Goal: Task Accomplishment & Management: Manage account settings

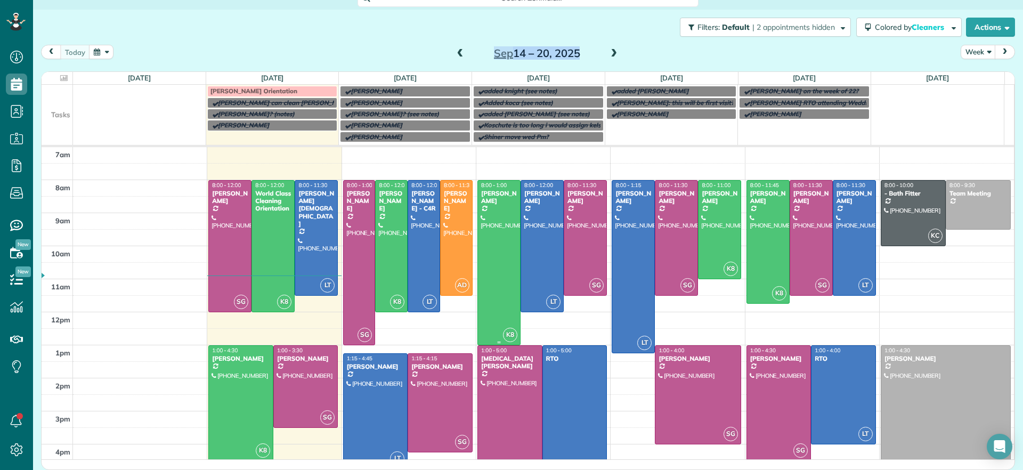
click at [496, 289] on div at bounding box center [499, 263] width 42 height 164
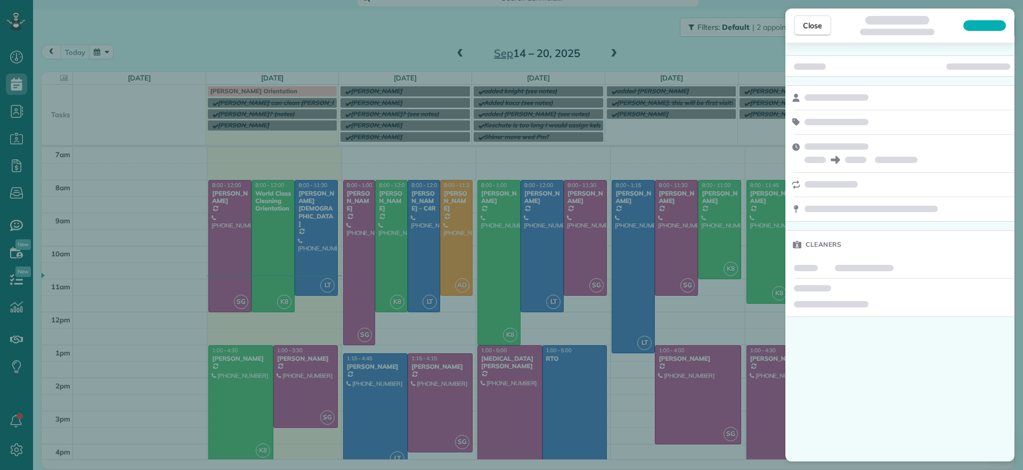
click at [323, 43] on div "Close Cleaners" at bounding box center [511, 235] width 1023 height 470
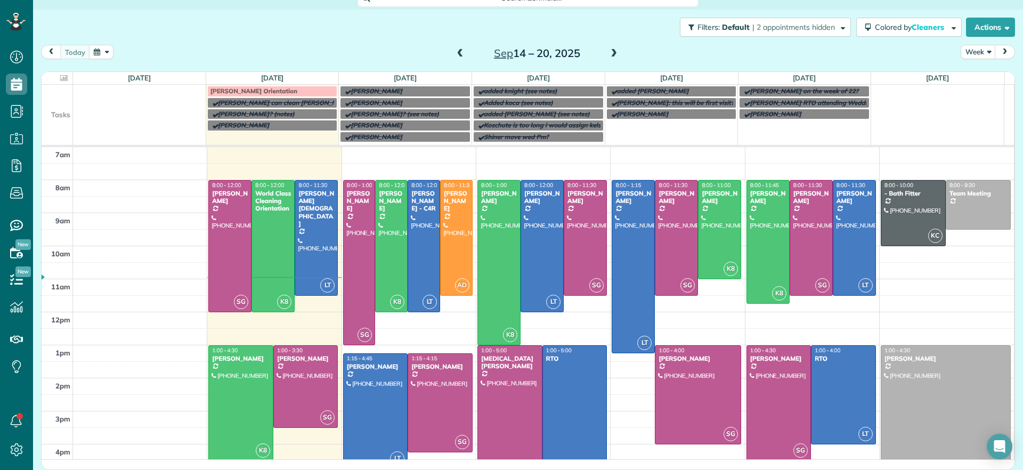
click at [610, 51] on span at bounding box center [614, 54] width 12 height 10
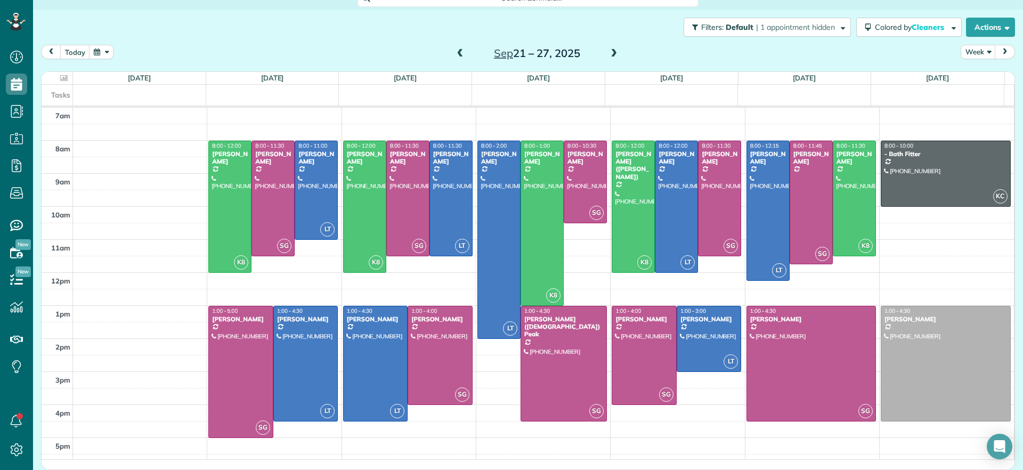
click at [608, 54] on span at bounding box center [614, 54] width 12 height 10
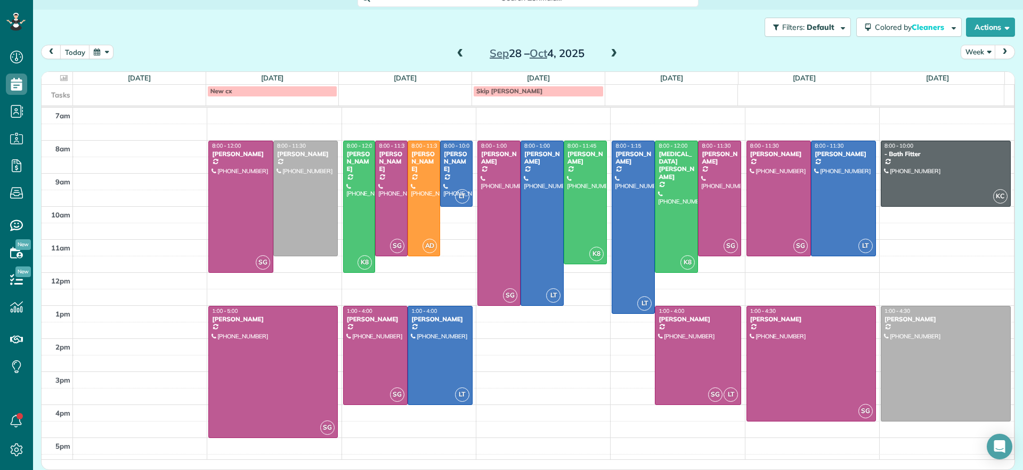
click at [608, 53] on span at bounding box center [614, 54] width 12 height 10
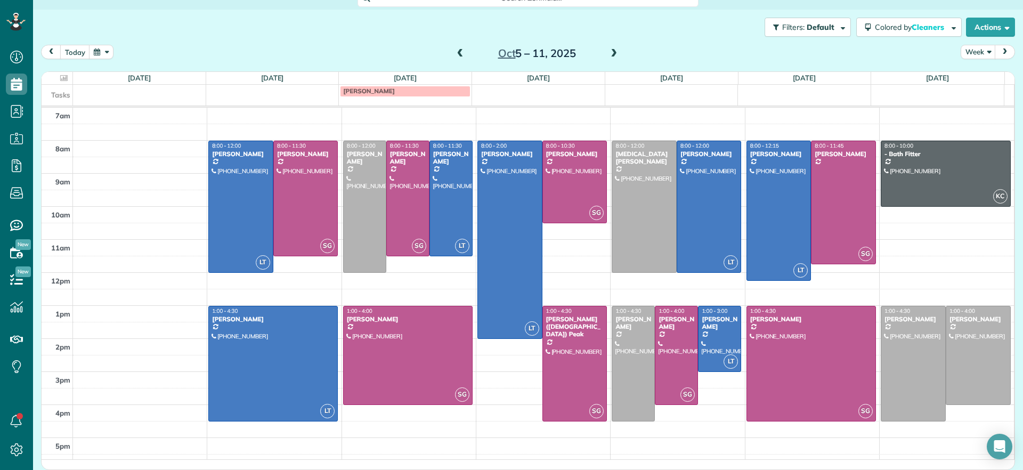
click at [455, 51] on span at bounding box center [461, 54] width 12 height 10
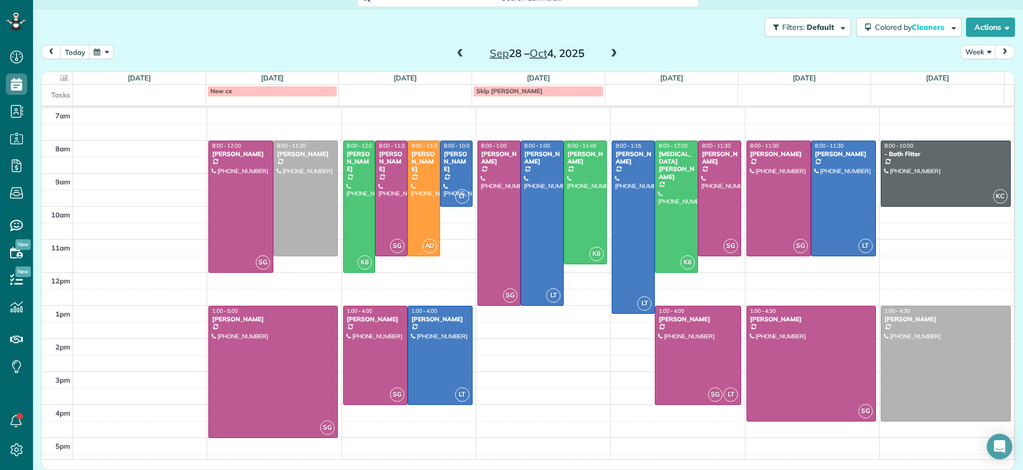
click at [608, 53] on span at bounding box center [614, 54] width 12 height 10
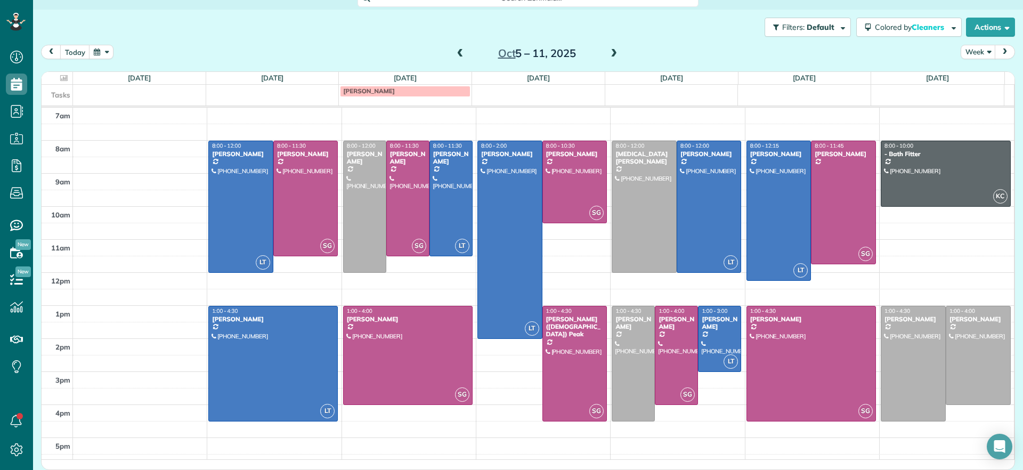
click at [377, 96] on link "Ziolkowski" at bounding box center [405, 91] width 131 height 11
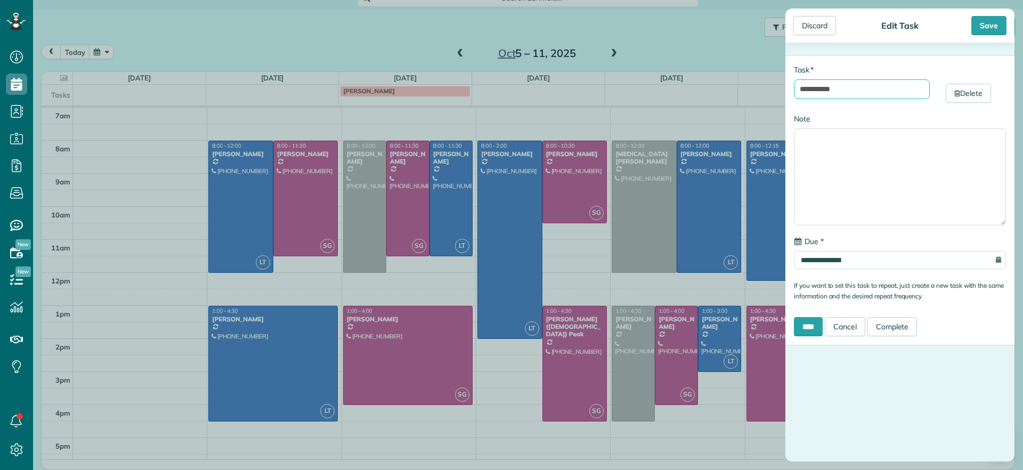
click at [828, 95] on input "**********" at bounding box center [862, 89] width 136 height 20
click at [820, 25] on div "Discard" at bounding box center [815, 25] width 43 height 19
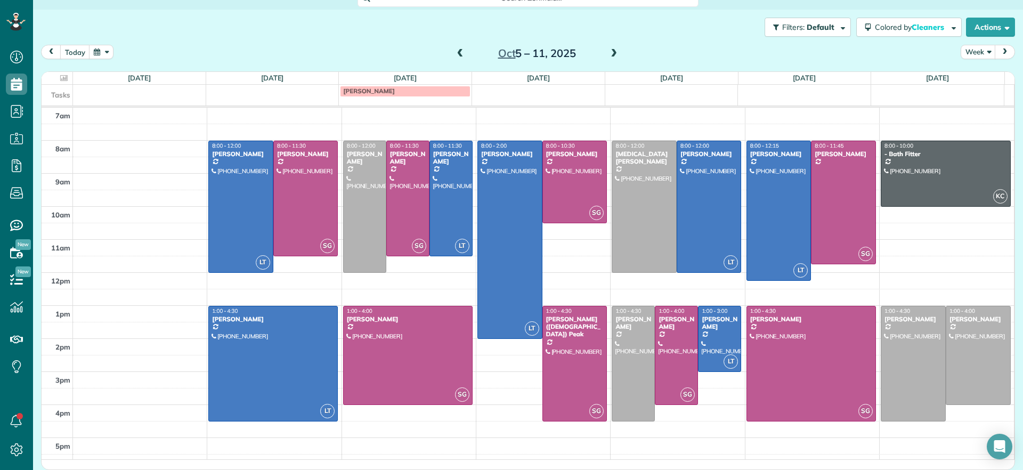
click at [460, 52] on span at bounding box center [461, 54] width 12 height 10
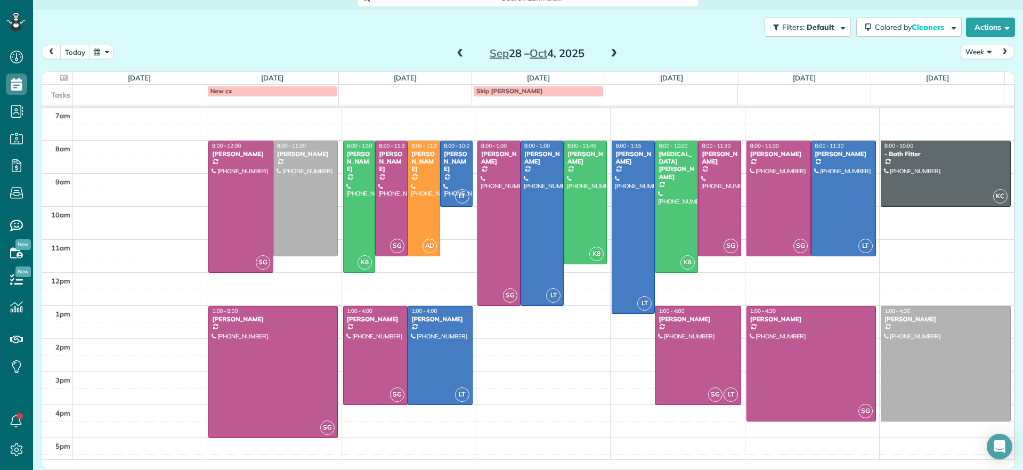
click at [455, 50] on span at bounding box center [461, 54] width 12 height 10
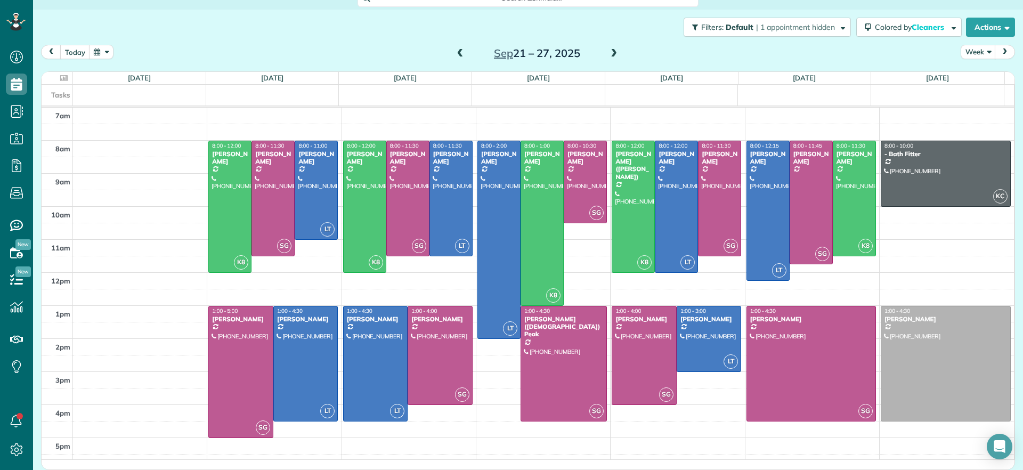
click at [459, 50] on span at bounding box center [461, 54] width 12 height 10
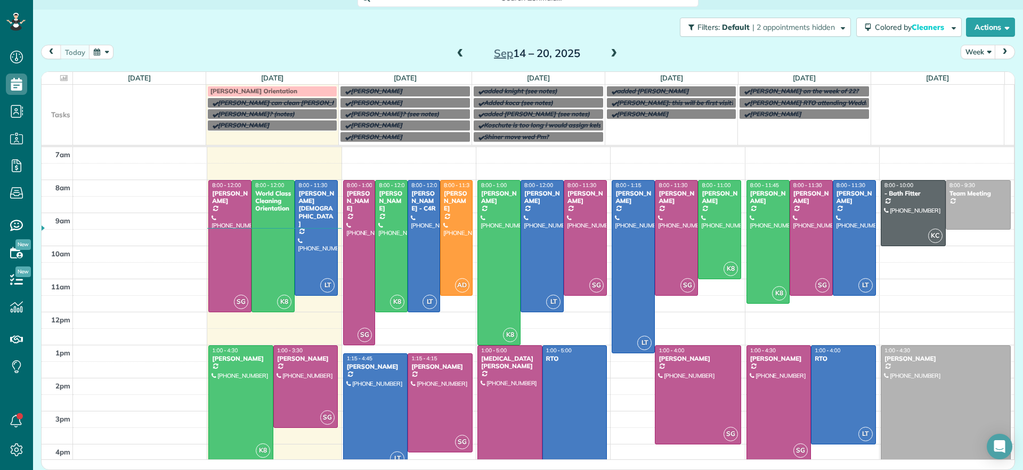
click at [610, 52] on span at bounding box center [614, 54] width 12 height 10
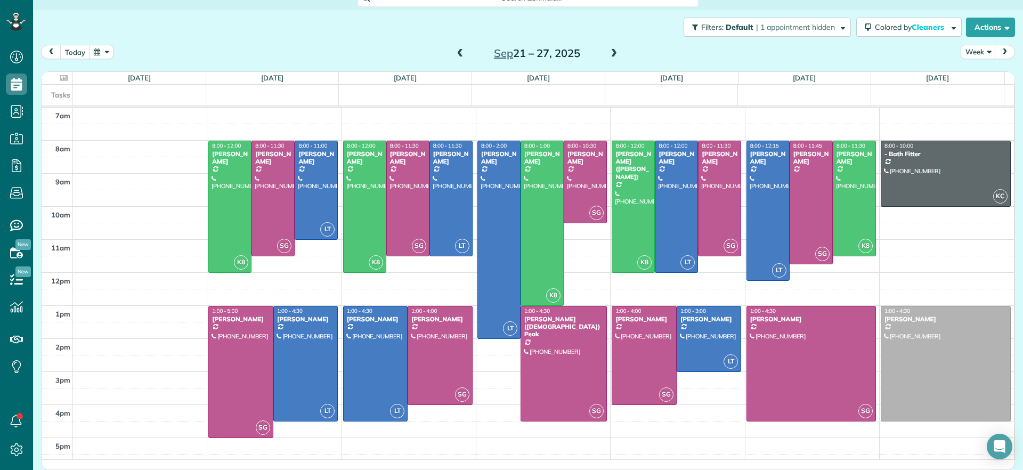
click at [455, 54] on span at bounding box center [461, 54] width 12 height 10
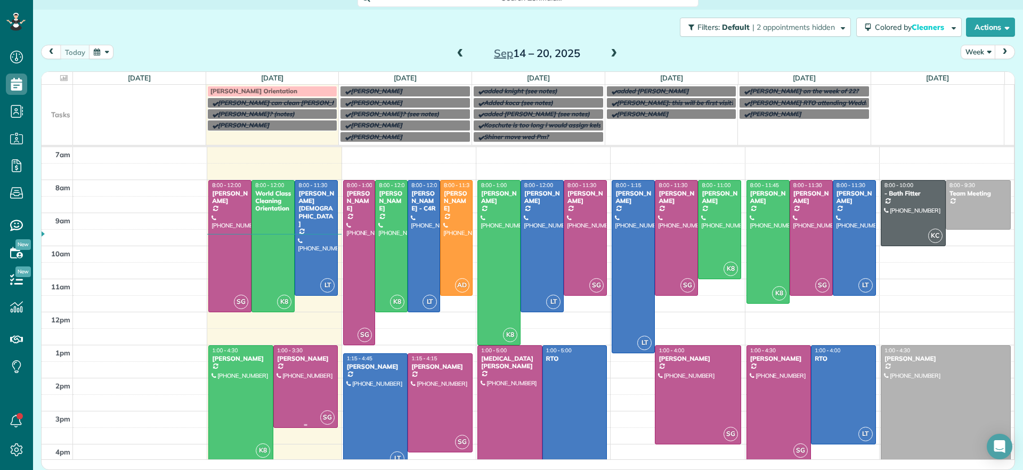
click at [284, 362] on div "Genevieve Malandra" at bounding box center [306, 358] width 59 height 7
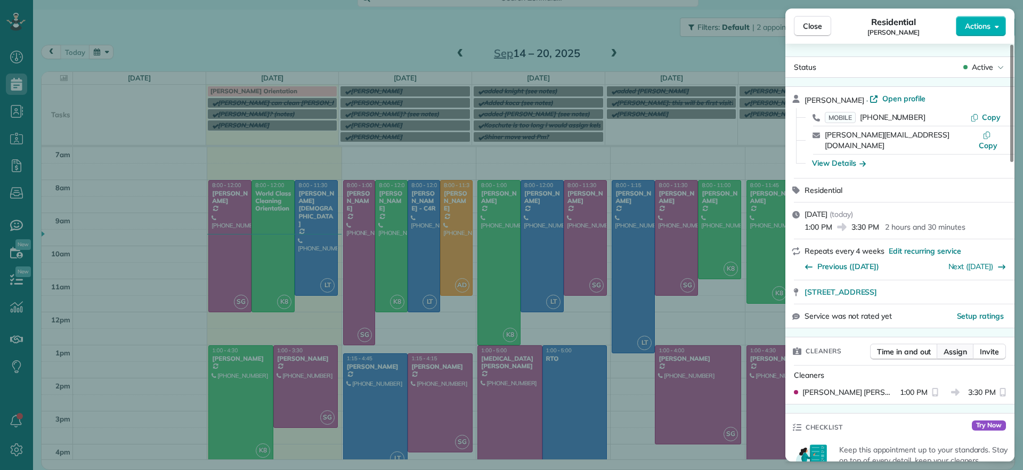
click at [955, 346] on span "Assign" at bounding box center [955, 351] width 23 height 11
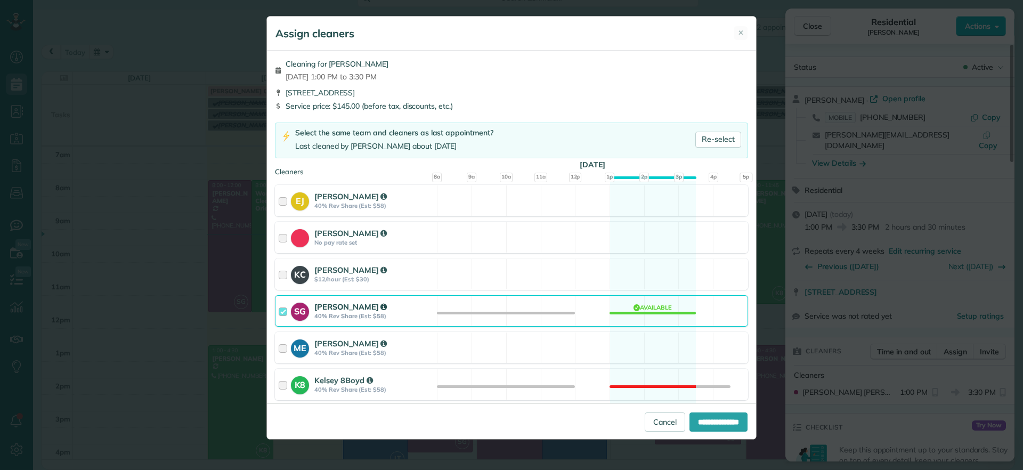
click at [654, 324] on div "SG Sophie Gibbs 40% Rev Share (Est: $58) Available" at bounding box center [511, 310] width 473 height 31
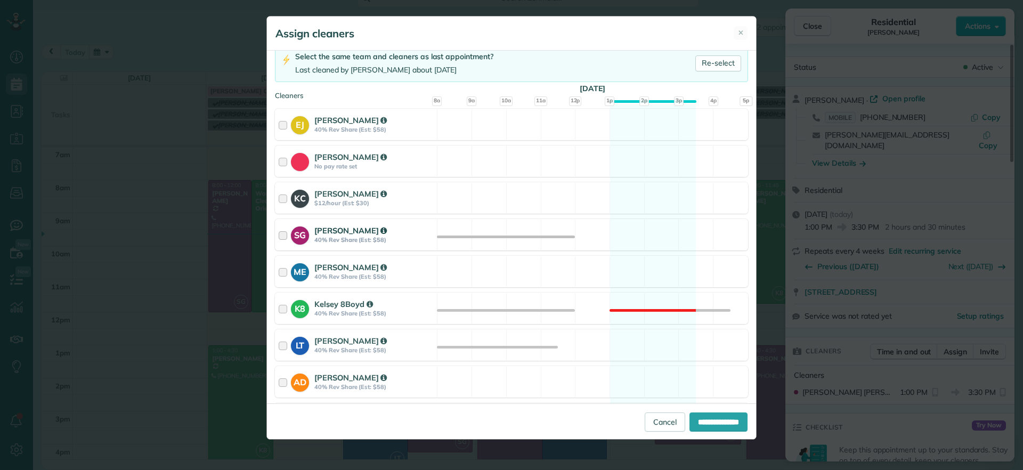
scroll to position [146, 0]
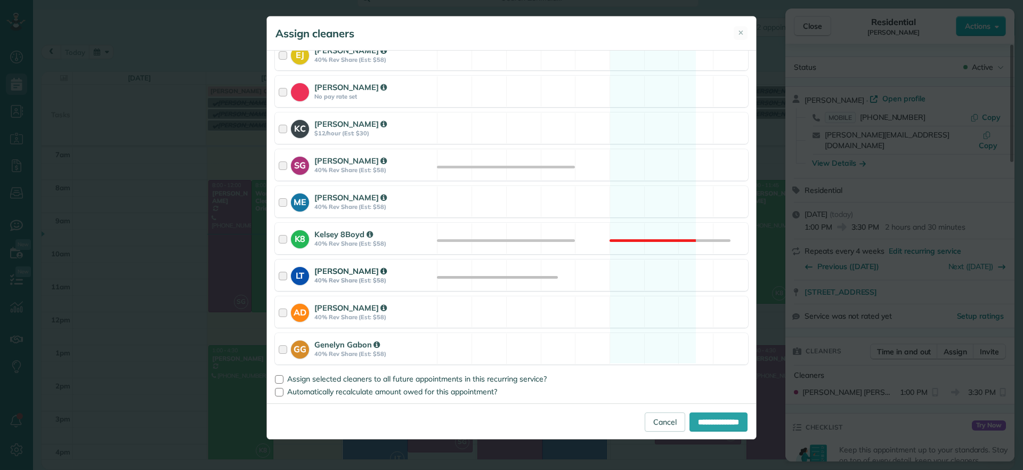
click at [627, 271] on div "LT Laura Thaller 40% Rev Share (Est: $58) Available" at bounding box center [511, 275] width 473 height 31
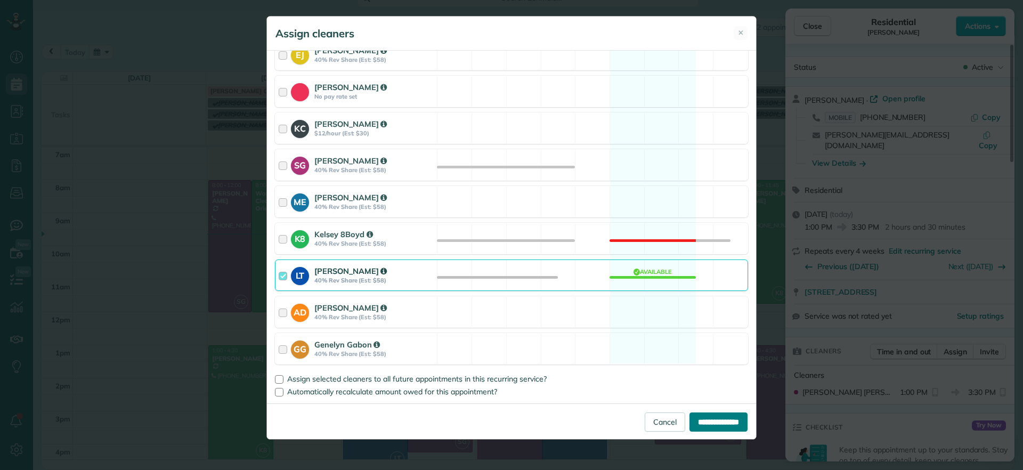
click at [693, 419] on input "**********" at bounding box center [719, 422] width 58 height 19
type input "**********"
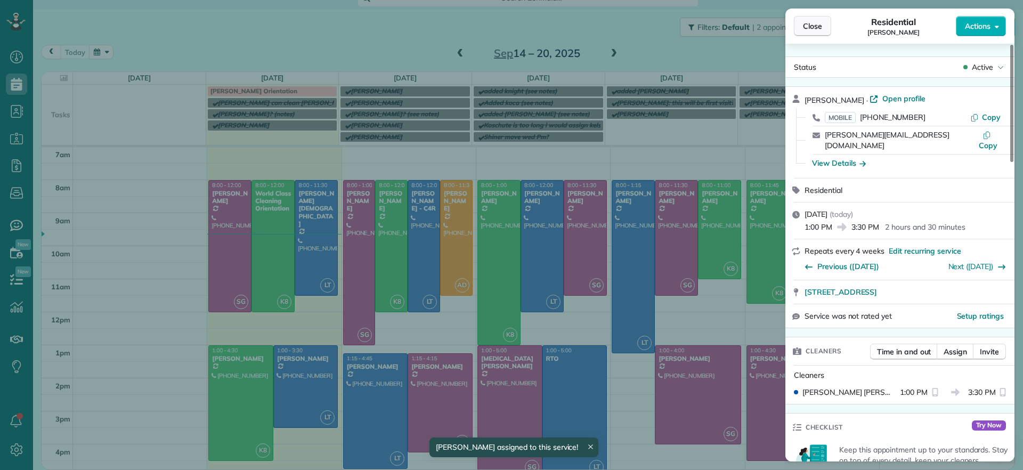
click at [794, 27] on button "Close" at bounding box center [812, 26] width 37 height 20
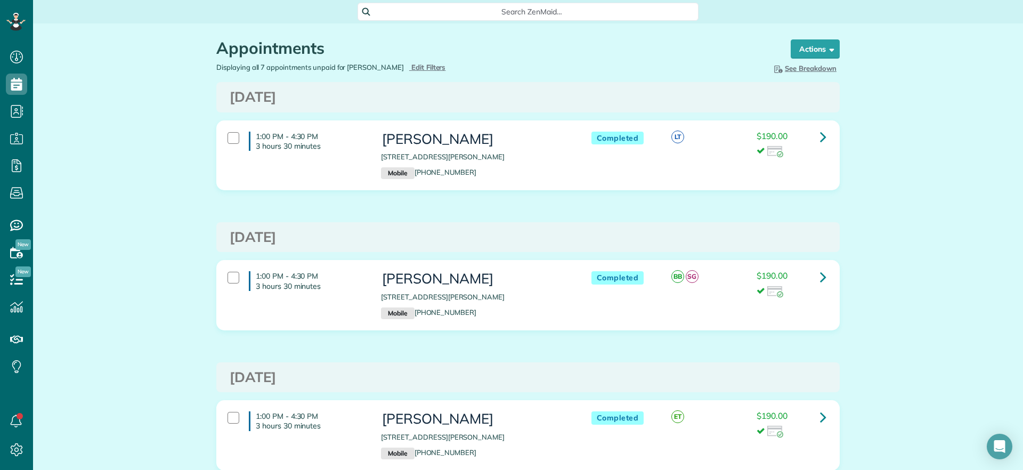
click at [480, 12] on span "Search ZenMaid…" at bounding box center [532, 11] width 324 height 11
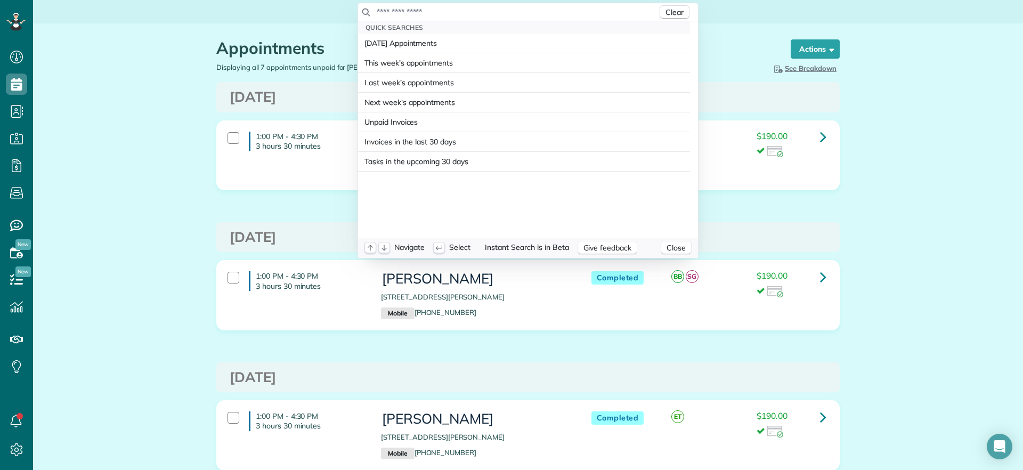
click at [480, 12] on input "text" at bounding box center [516, 11] width 281 height 11
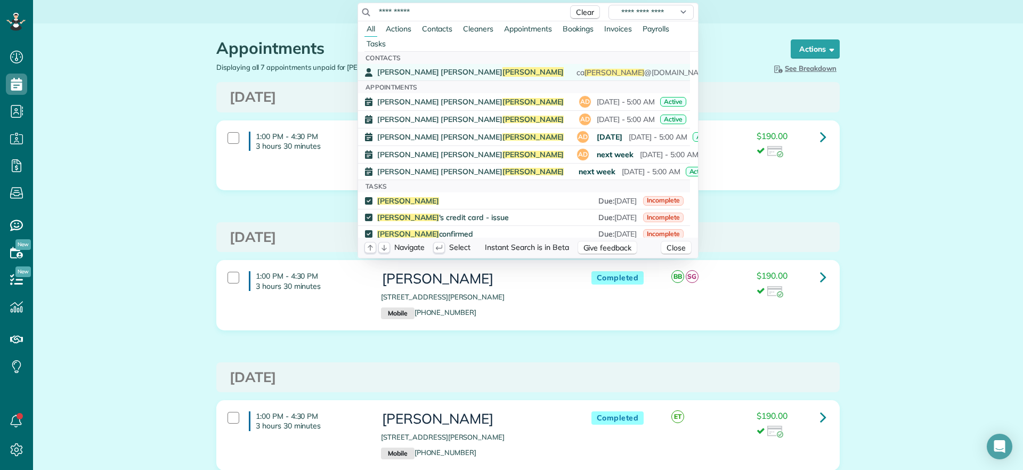
type input "**********"
click at [503, 67] on span "[PERSON_NAME]" at bounding box center [534, 72] width 62 height 10
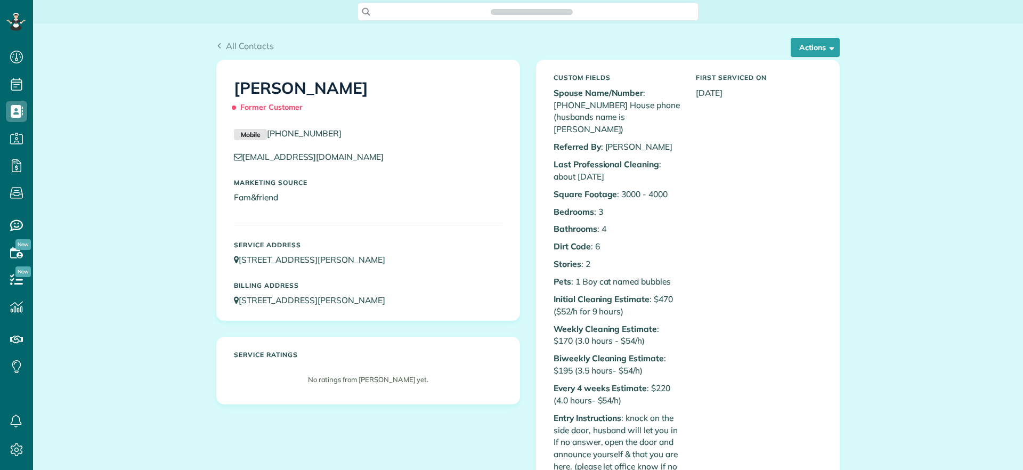
scroll to position [5, 5]
click at [629, 394] on div "Custom Fields Spouse Name/Number : [PHONE_NUMBER] House phone (husbands name is…" at bounding box center [617, 427] width 142 height 717
click at [669, 382] on p "Every 4 weeks Estimate : $220 (4.0 hours- $54/h)" at bounding box center [617, 394] width 126 height 25
drag, startPoint x: 677, startPoint y: 370, endPoint x: 646, endPoint y: 378, distance: 31.9
click at [646, 378] on div "Custom Fields Spouse Name/Number : [PHONE_NUMBER] House phone (husbands name is…" at bounding box center [617, 427] width 142 height 717
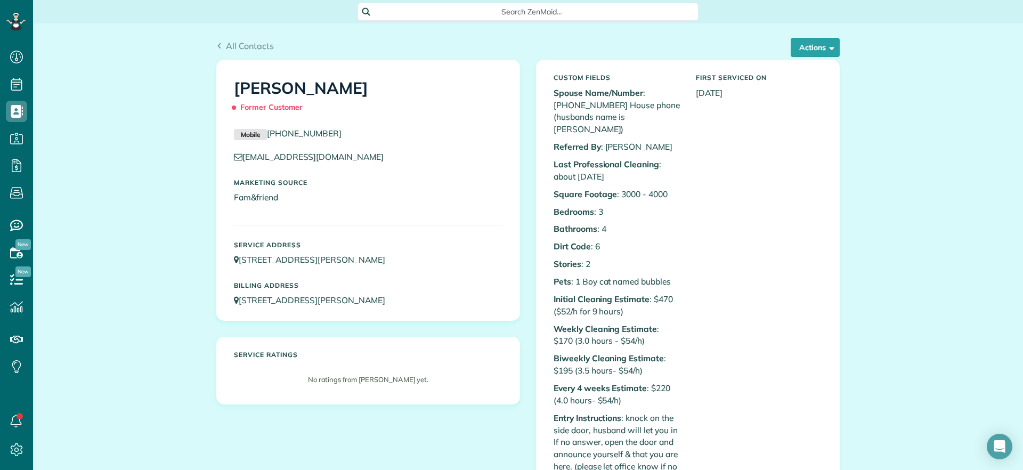
click at [638, 385] on p "Every 4 weeks Estimate : $220 (4.0 hours- $54/h)" at bounding box center [617, 394] width 126 height 25
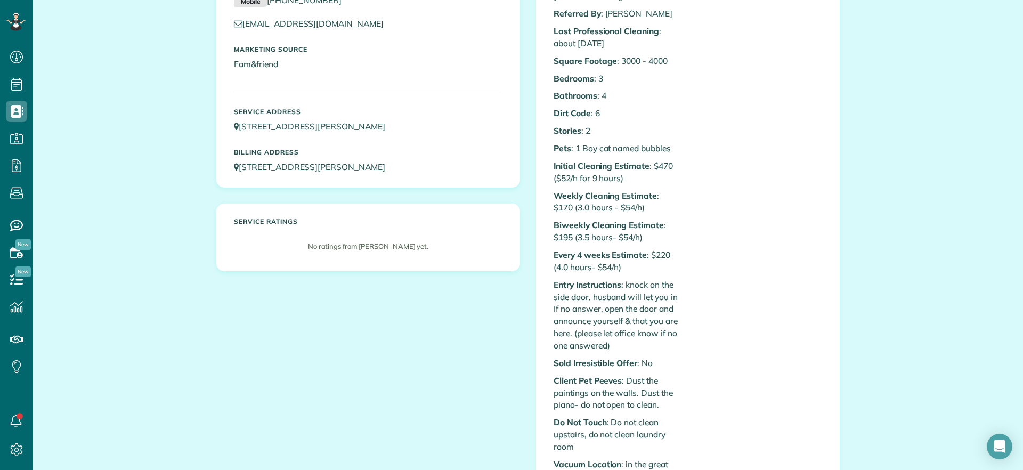
scroll to position [0, 0]
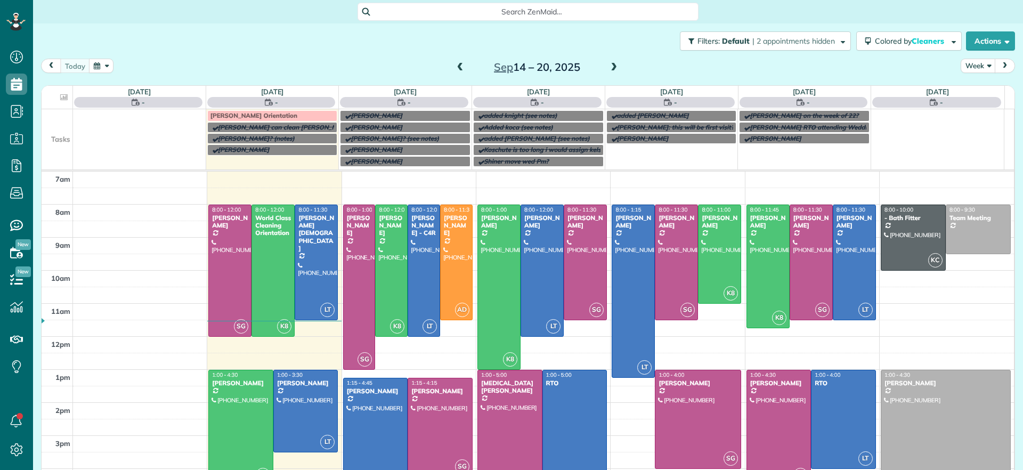
scroll to position [5, 5]
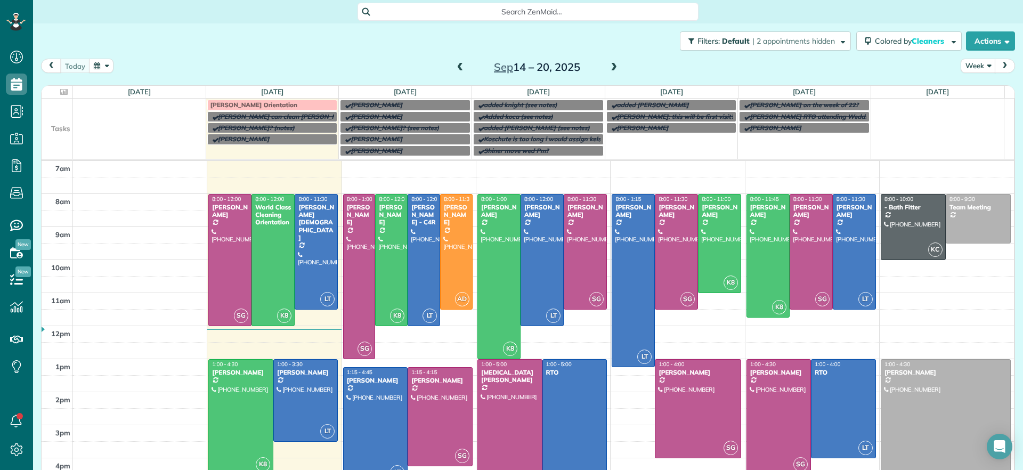
click at [610, 69] on span at bounding box center [614, 68] width 12 height 10
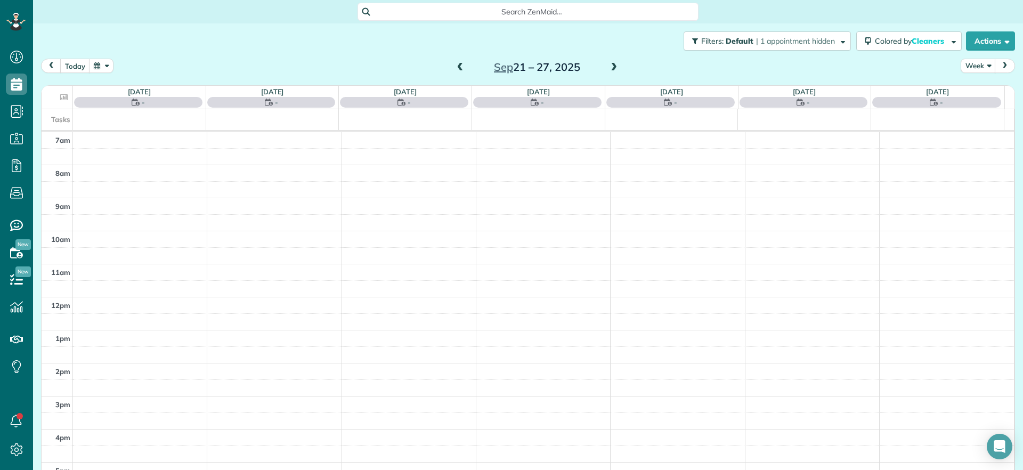
click at [456, 67] on span at bounding box center [461, 68] width 12 height 10
